Goal: Task Accomplishment & Management: Manage account settings

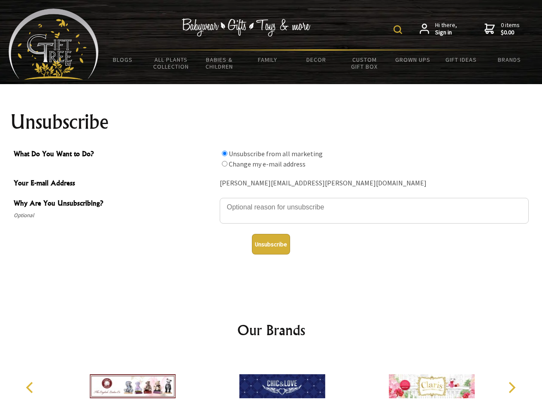
click at [399, 30] on img at bounding box center [398, 29] width 9 height 9
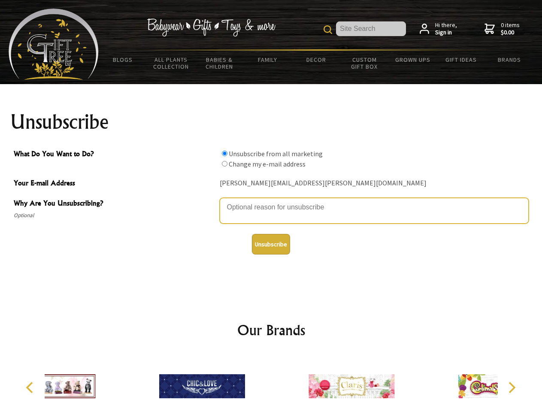
click at [271, 201] on textarea "Why Are You Unsubscribing?" at bounding box center [374, 211] width 309 height 26
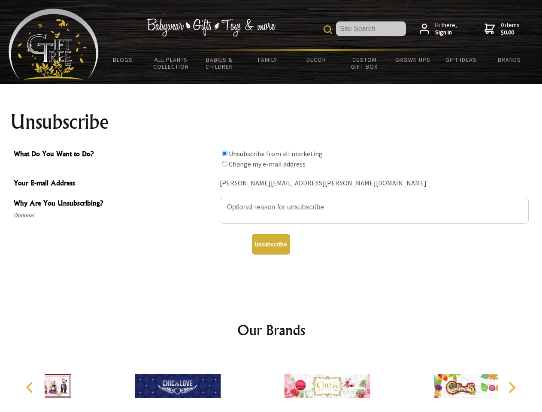
click at [225, 153] on input "What Do You Want to Do?" at bounding box center [225, 154] width 6 height 6
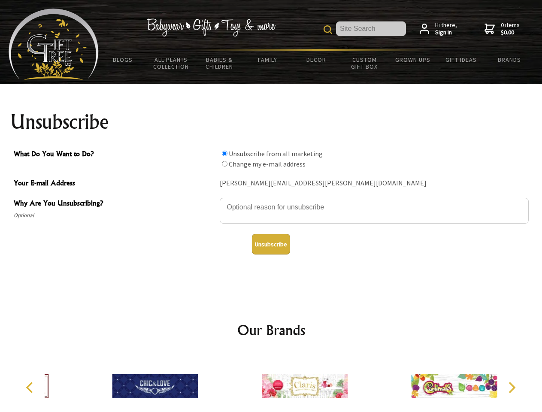
click at [225, 164] on input "What Do You Want to Do?" at bounding box center [225, 164] width 6 height 6
radio input "true"
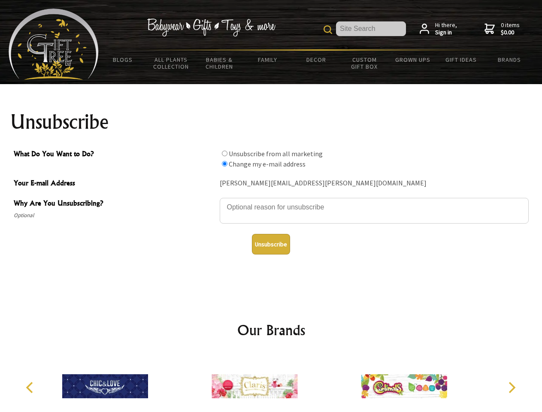
click at [271, 244] on button "Unsubscribe" at bounding box center [271, 244] width 38 height 21
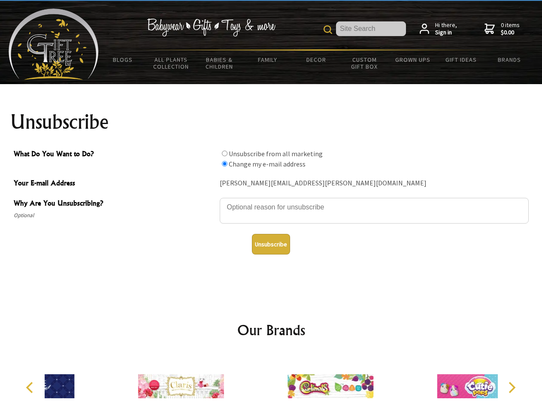
click at [31, 388] on icon "Previous" at bounding box center [30, 387] width 11 height 11
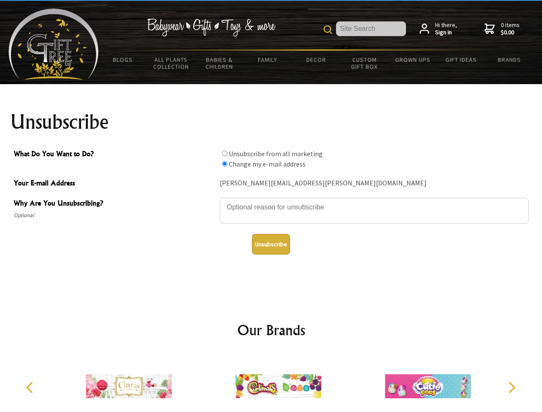
click at [512, 388] on icon "Next" at bounding box center [511, 387] width 11 height 11
